Goal: Use online tool/utility

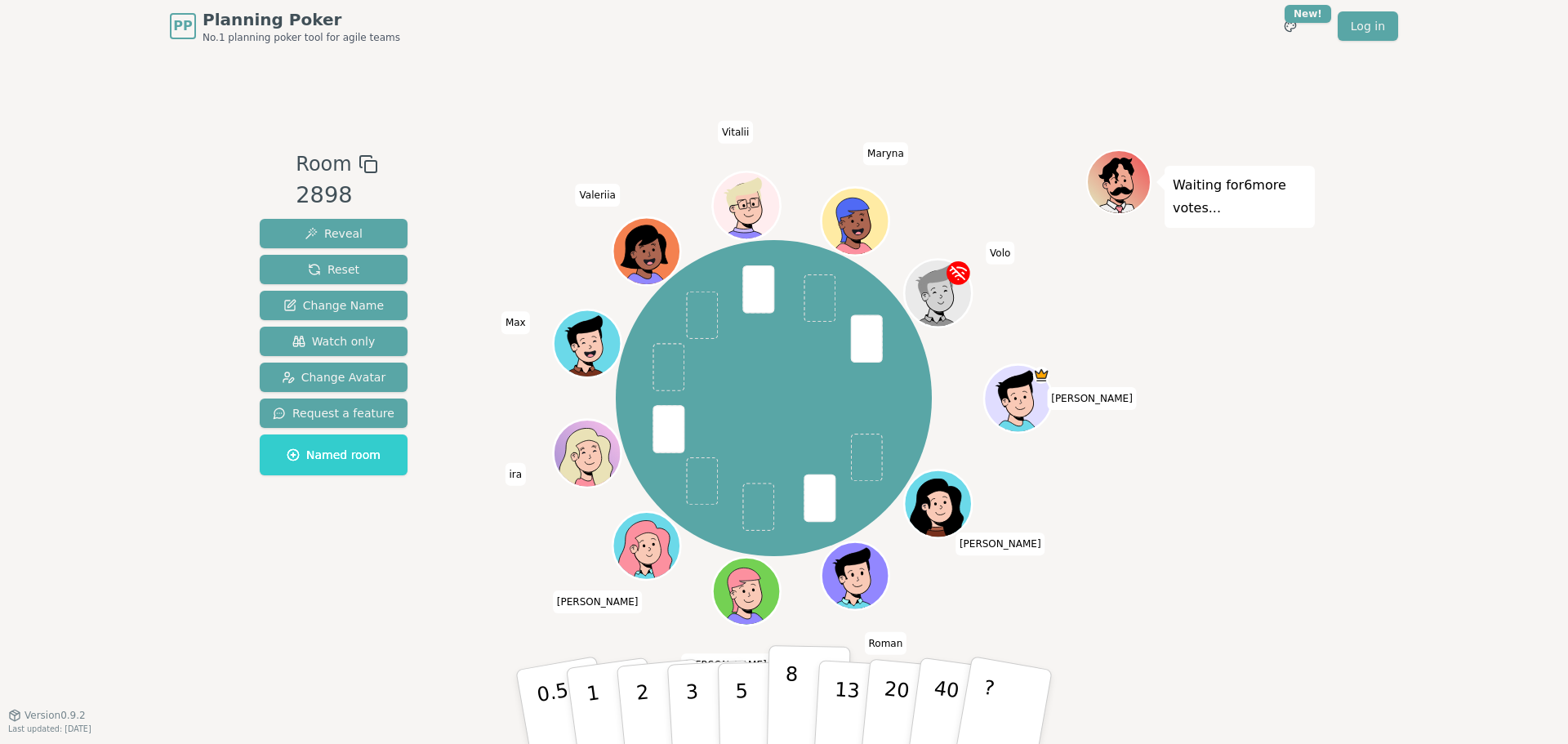
click at [801, 684] on button "8" at bounding box center [808, 708] width 84 height 124
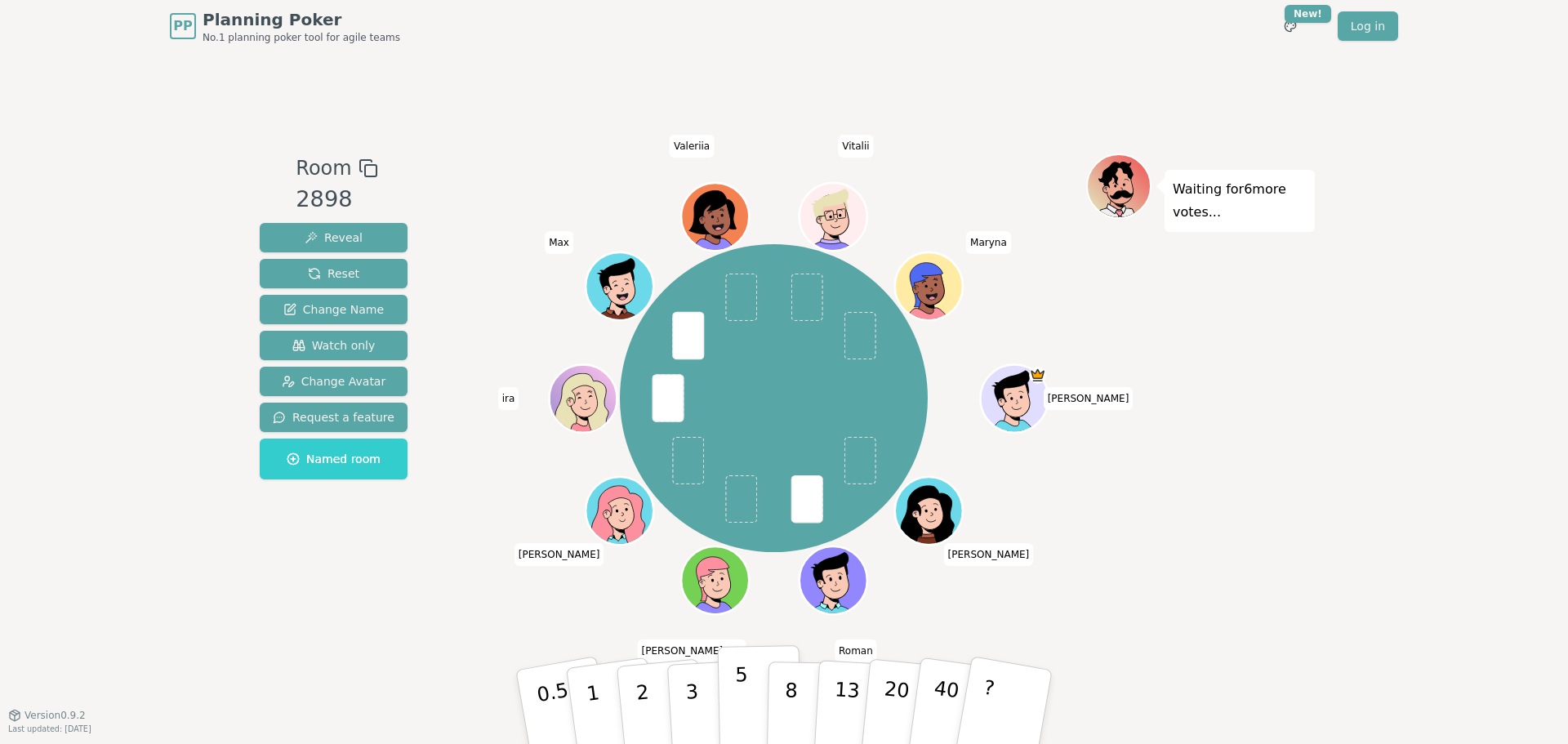
click at [736, 688] on p "5" at bounding box center [742, 708] width 14 height 89
click at [784, 685] on button "8" at bounding box center [808, 708] width 84 height 124
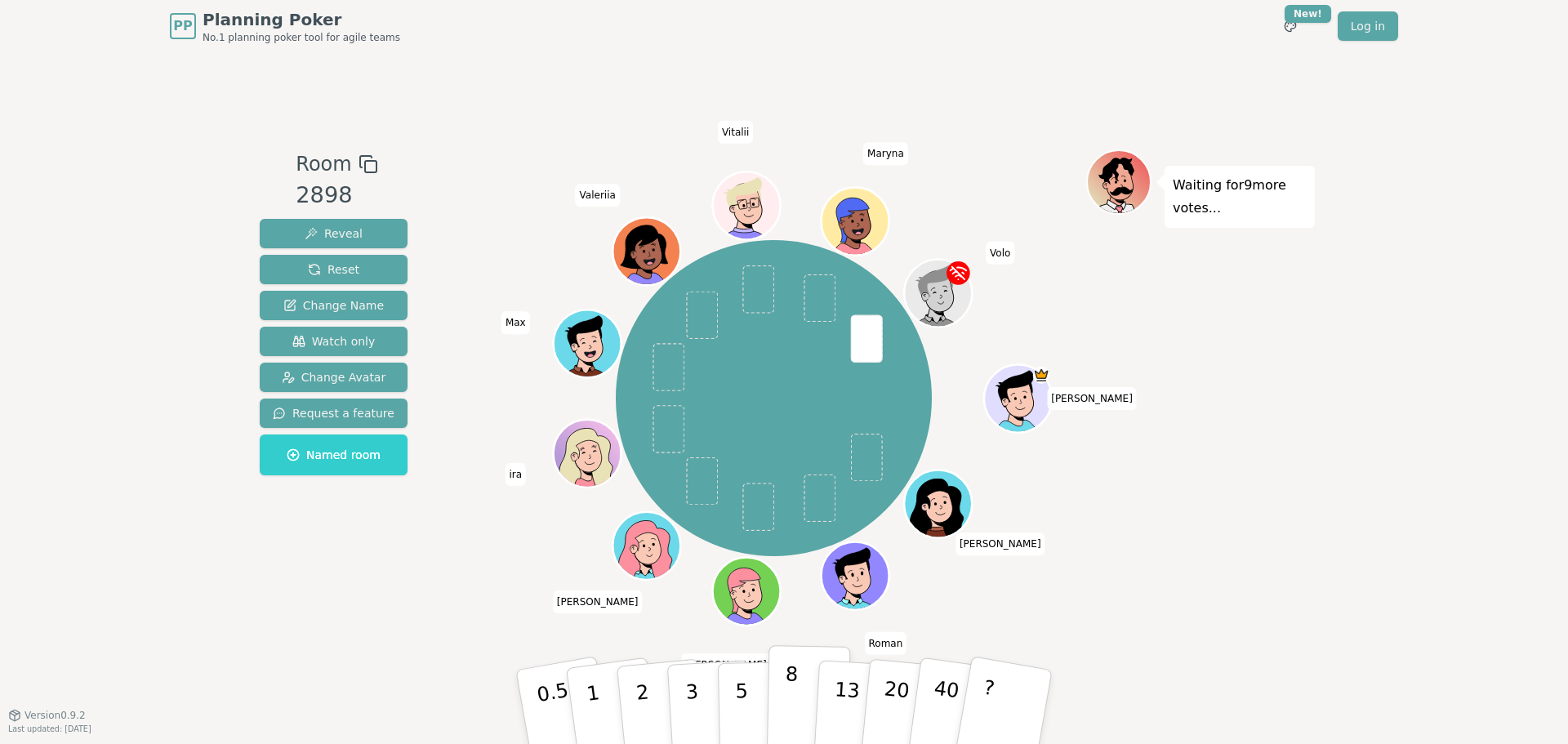
click at [784, 707] on button "8" at bounding box center [808, 708] width 84 height 124
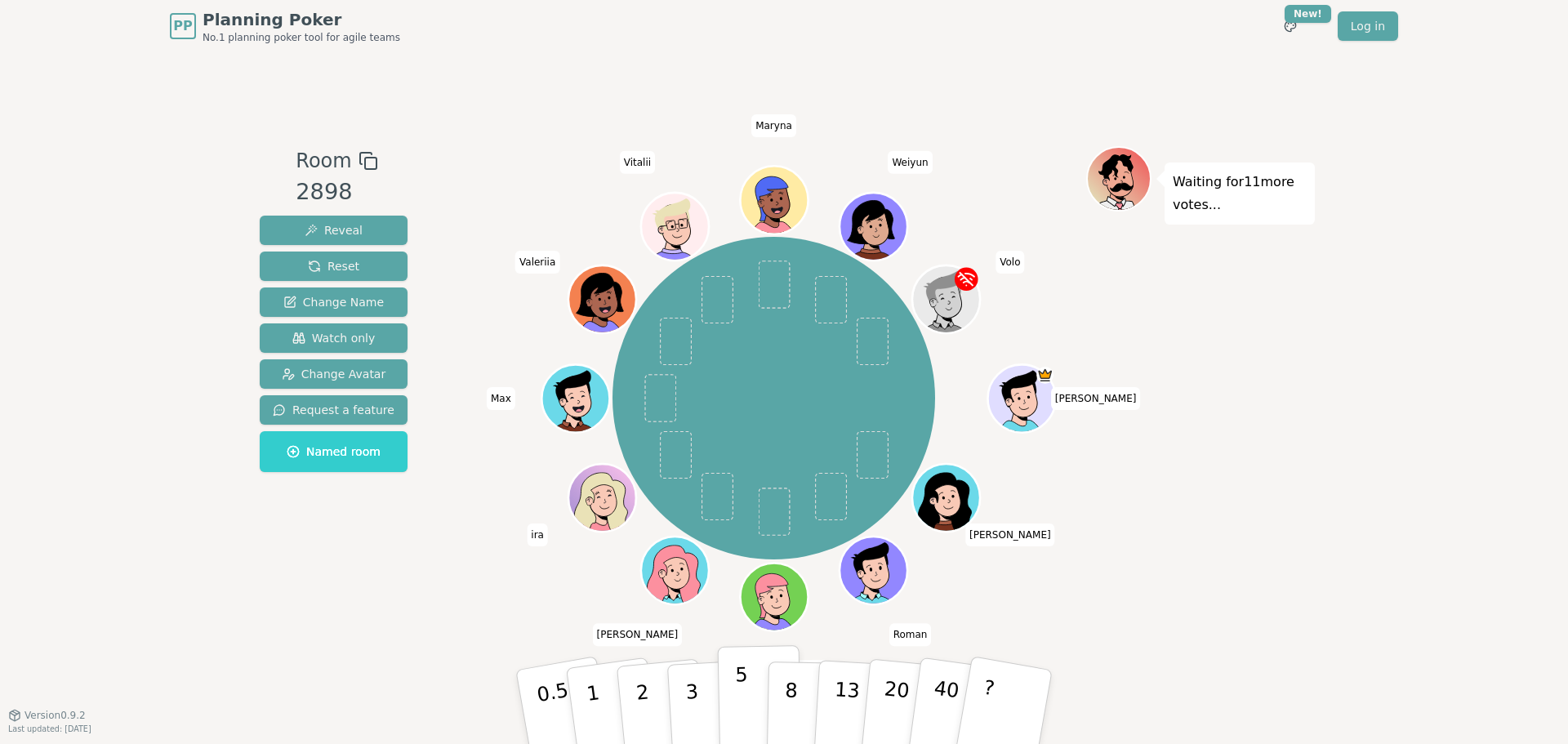
click at [757, 695] on button "5" at bounding box center [760, 708] width 84 height 124
click at [742, 696] on p "5" at bounding box center [742, 708] width 14 height 89
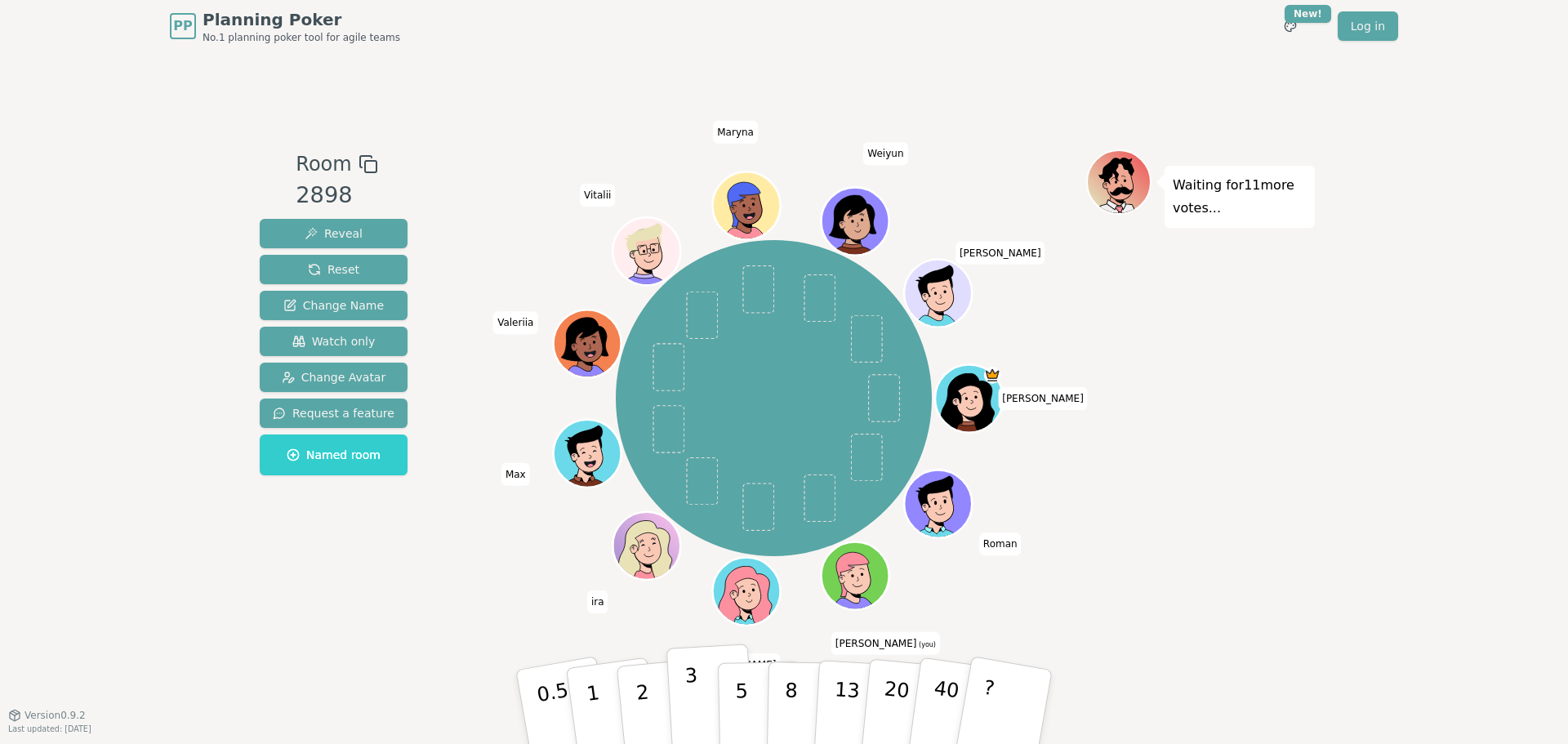
click at [706, 699] on button "3" at bounding box center [711, 708] width 89 height 128
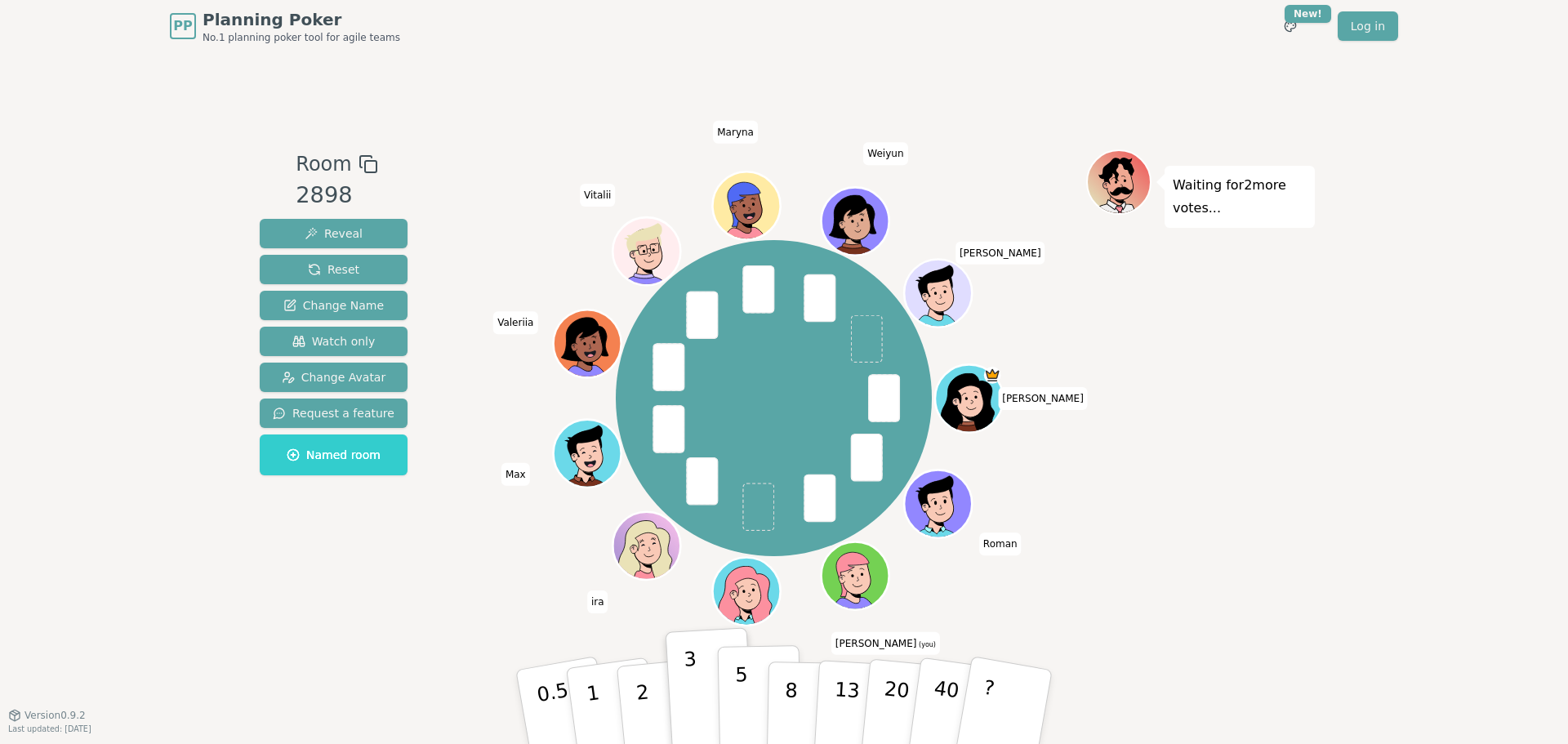
click at [745, 702] on p "5" at bounding box center [742, 708] width 14 height 89
